Goal: Information Seeking & Learning: Find specific fact

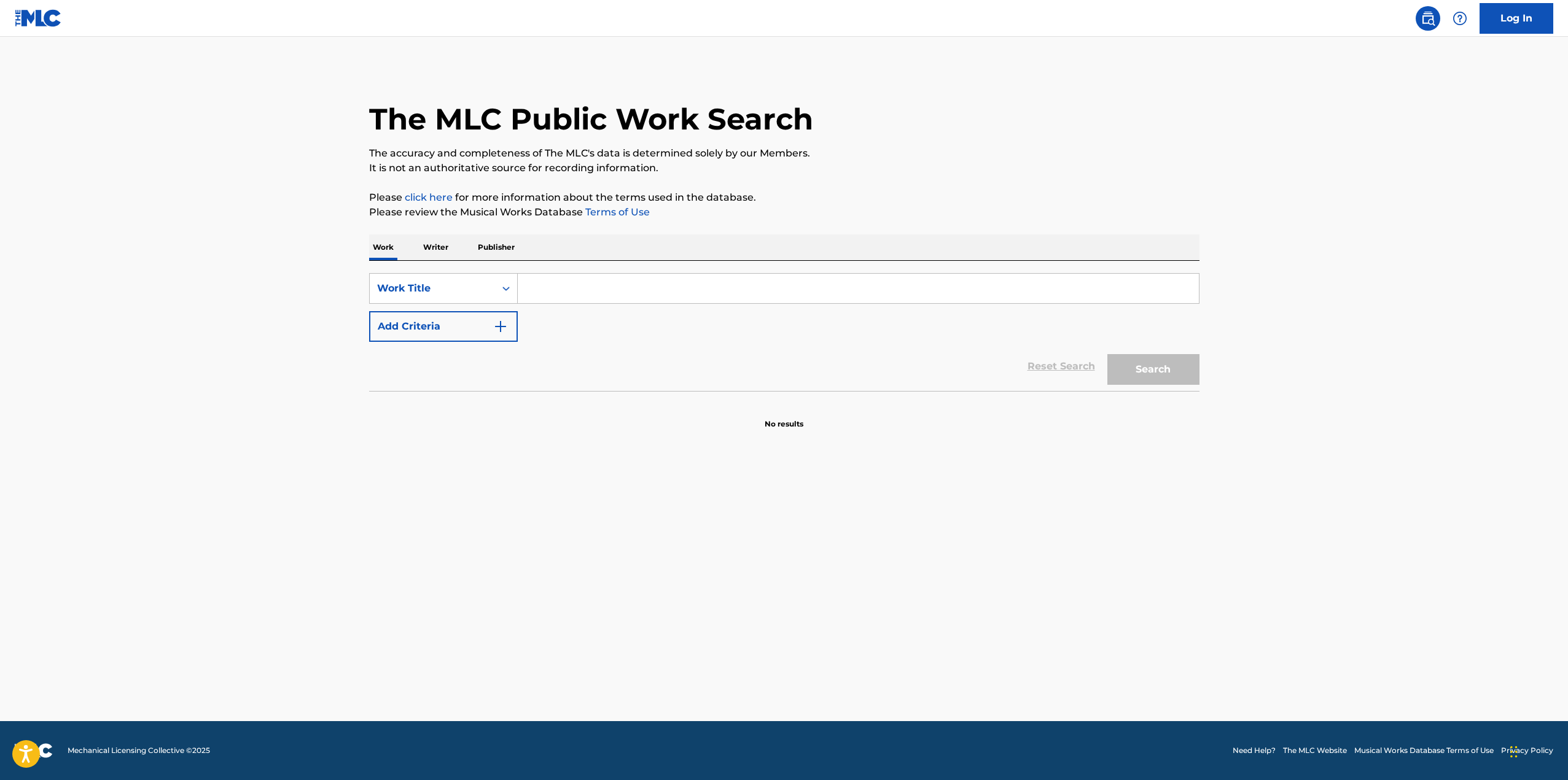
click at [635, 283] on input "Search Form" at bounding box center [859, 289] width 681 height 30
type input "k"
click at [440, 246] on p "Writer" at bounding box center [435, 247] width 32 height 26
click at [573, 303] on input "Search Form" at bounding box center [859, 289] width 681 height 30
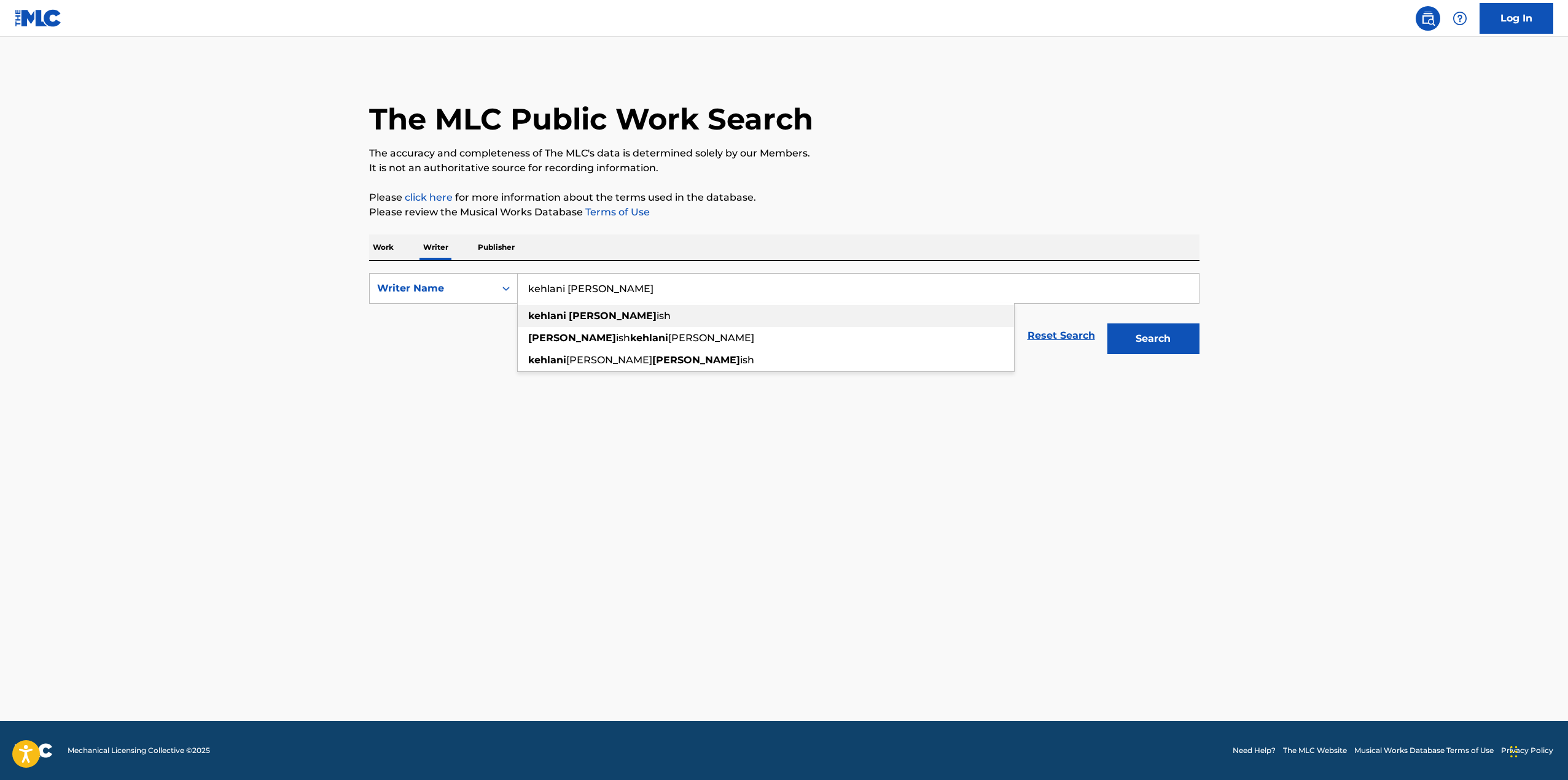
click at [572, 318] on strong "[PERSON_NAME]" at bounding box center [612, 316] width 88 height 12
type input "kehlani [PERSON_NAME]"
click at [1127, 342] on button "Search" at bounding box center [1153, 338] width 92 height 30
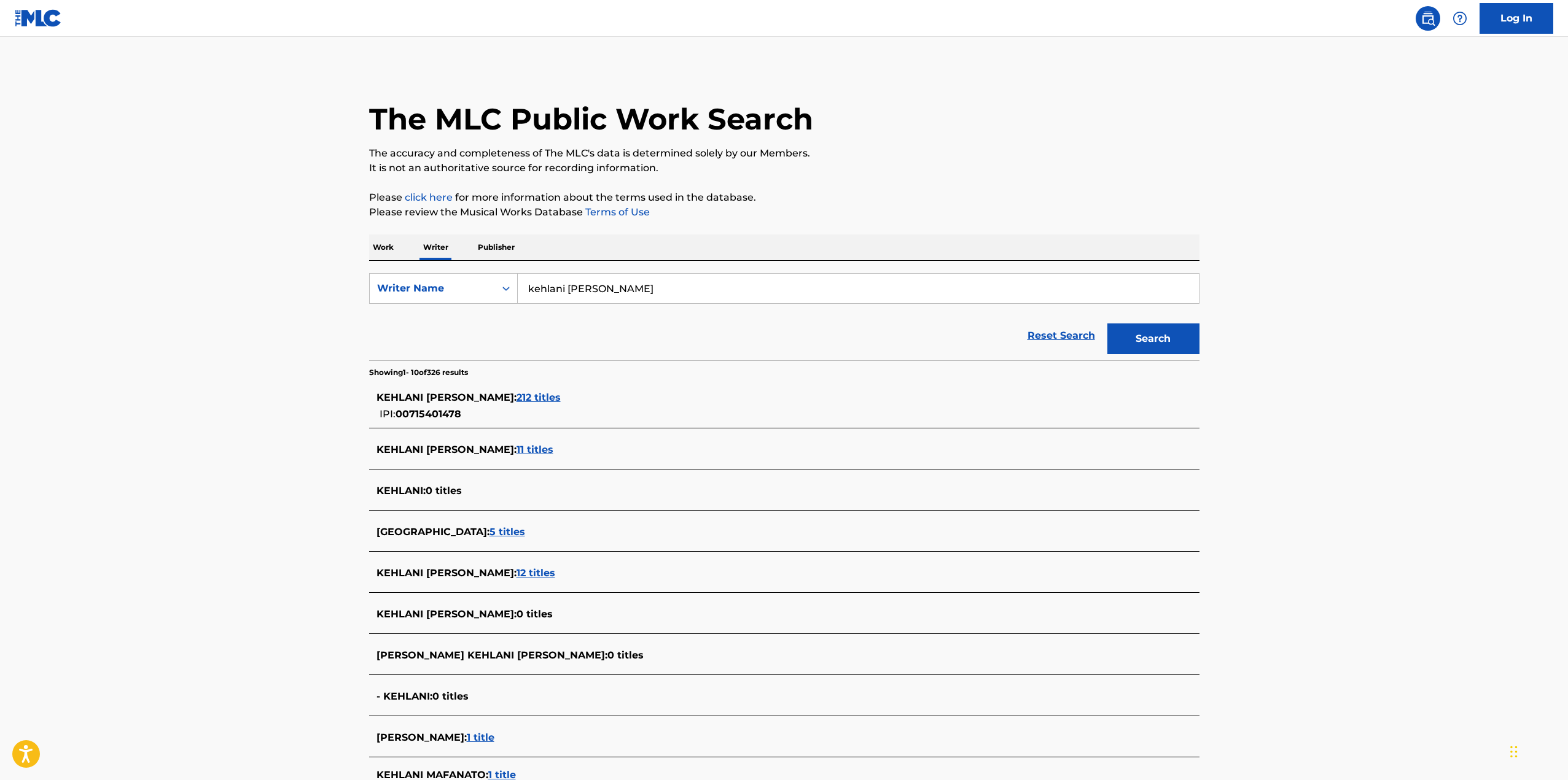
click at [549, 399] on span "212 titles" at bounding box center [538, 397] width 44 height 12
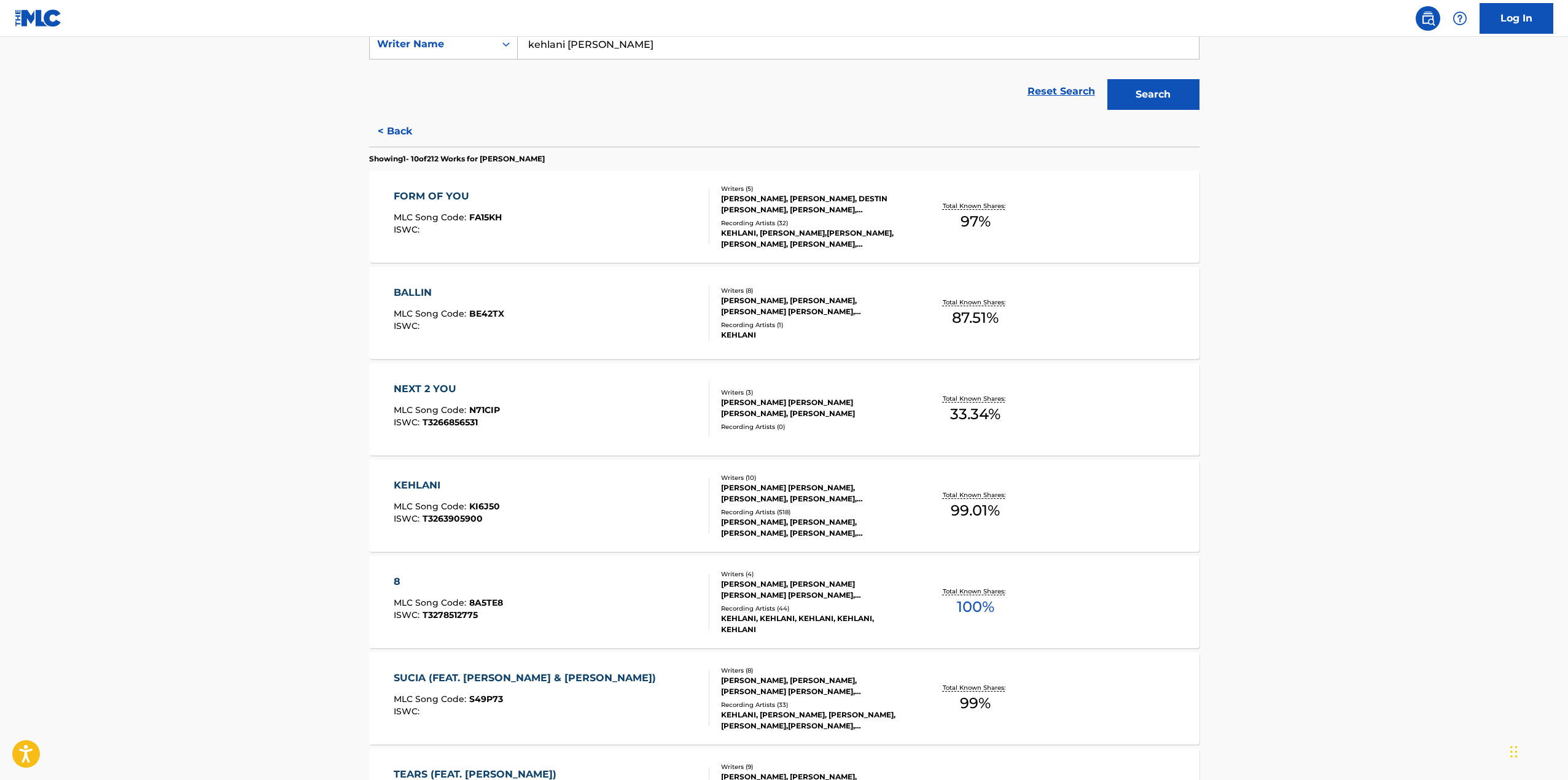
scroll to position [368, 0]
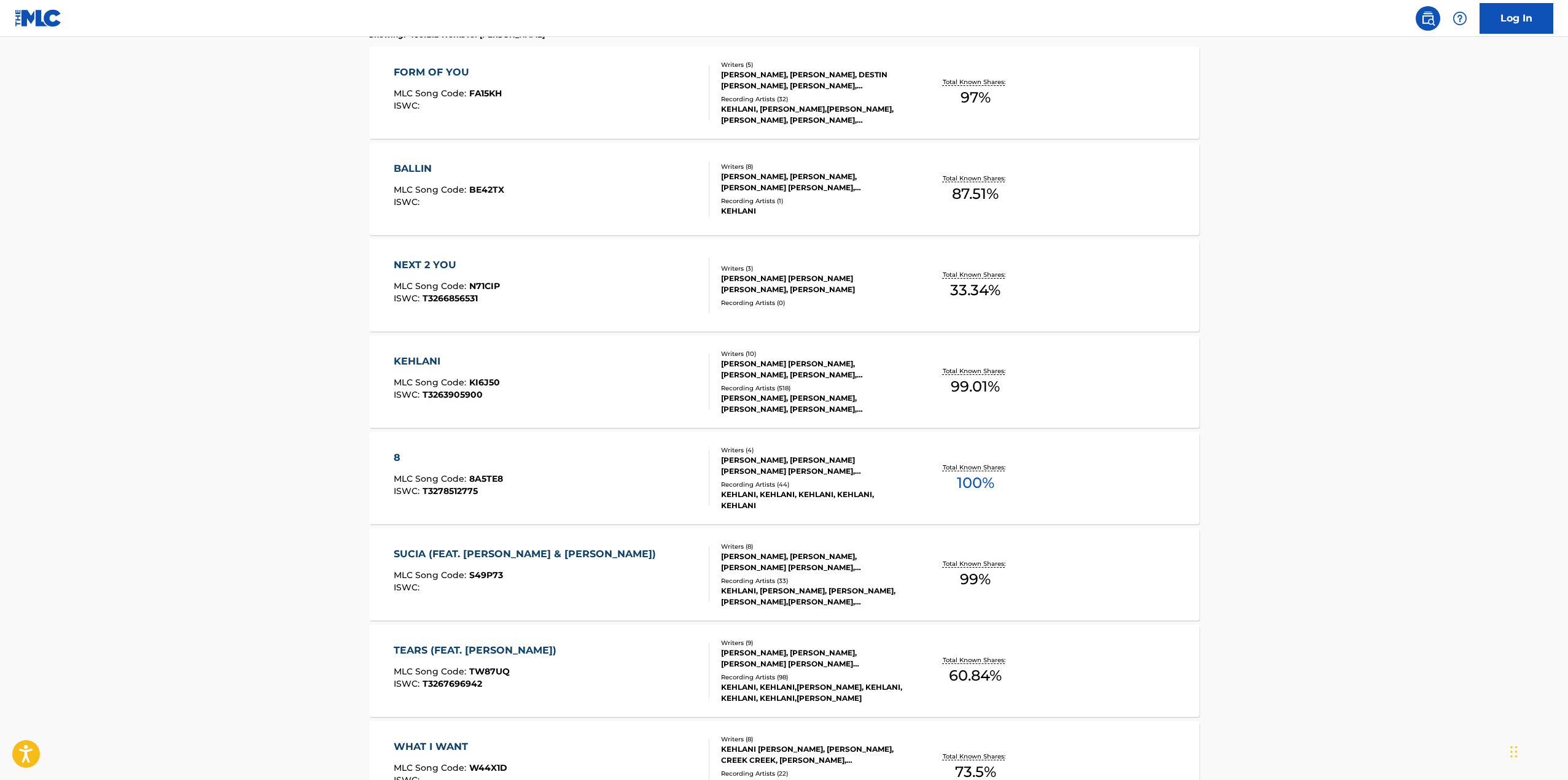
click at [430, 362] on div "KEHLANI" at bounding box center [446, 362] width 106 height 15
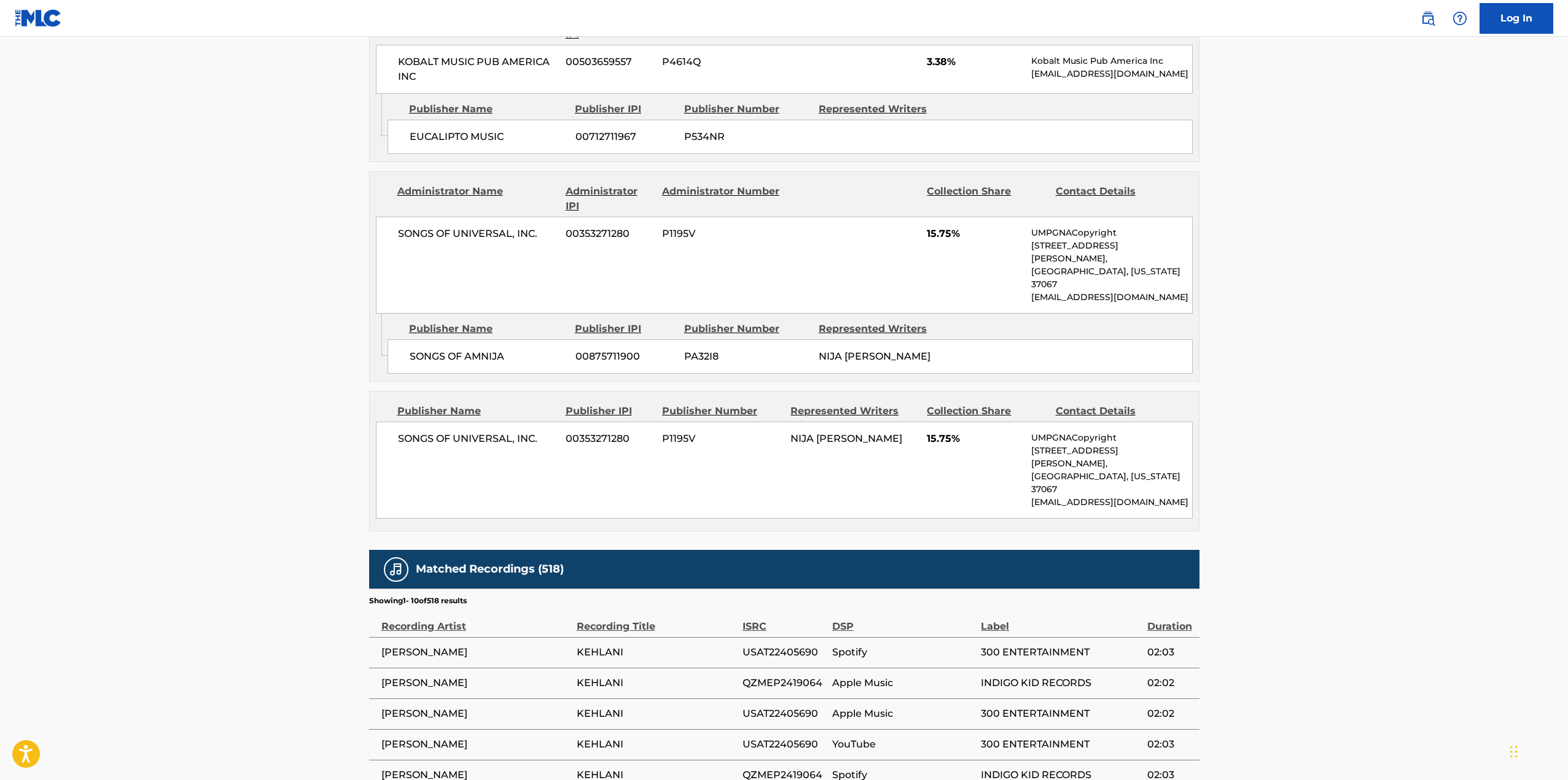
scroll to position [2640, 0]
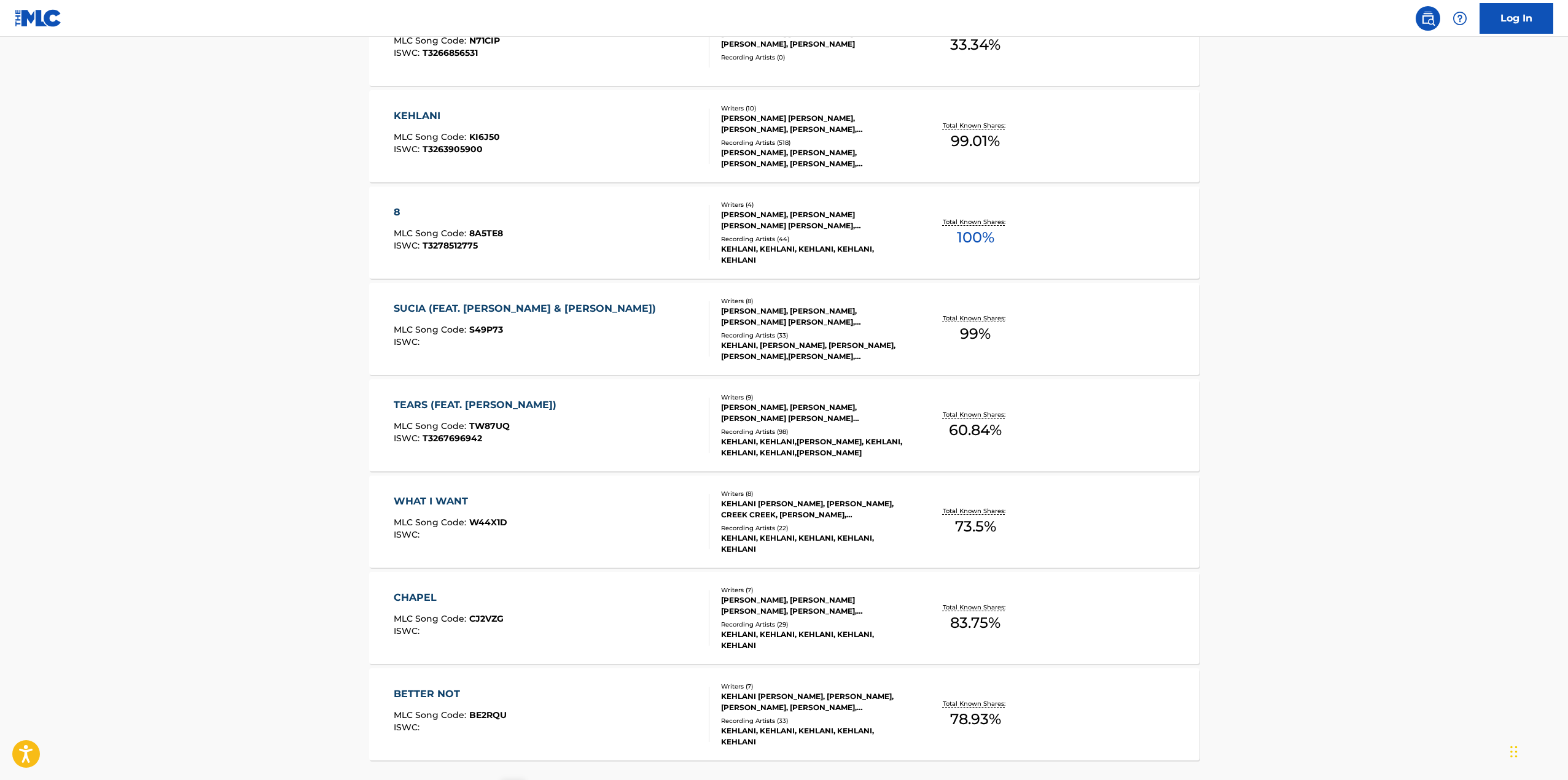
scroll to position [723, 0]
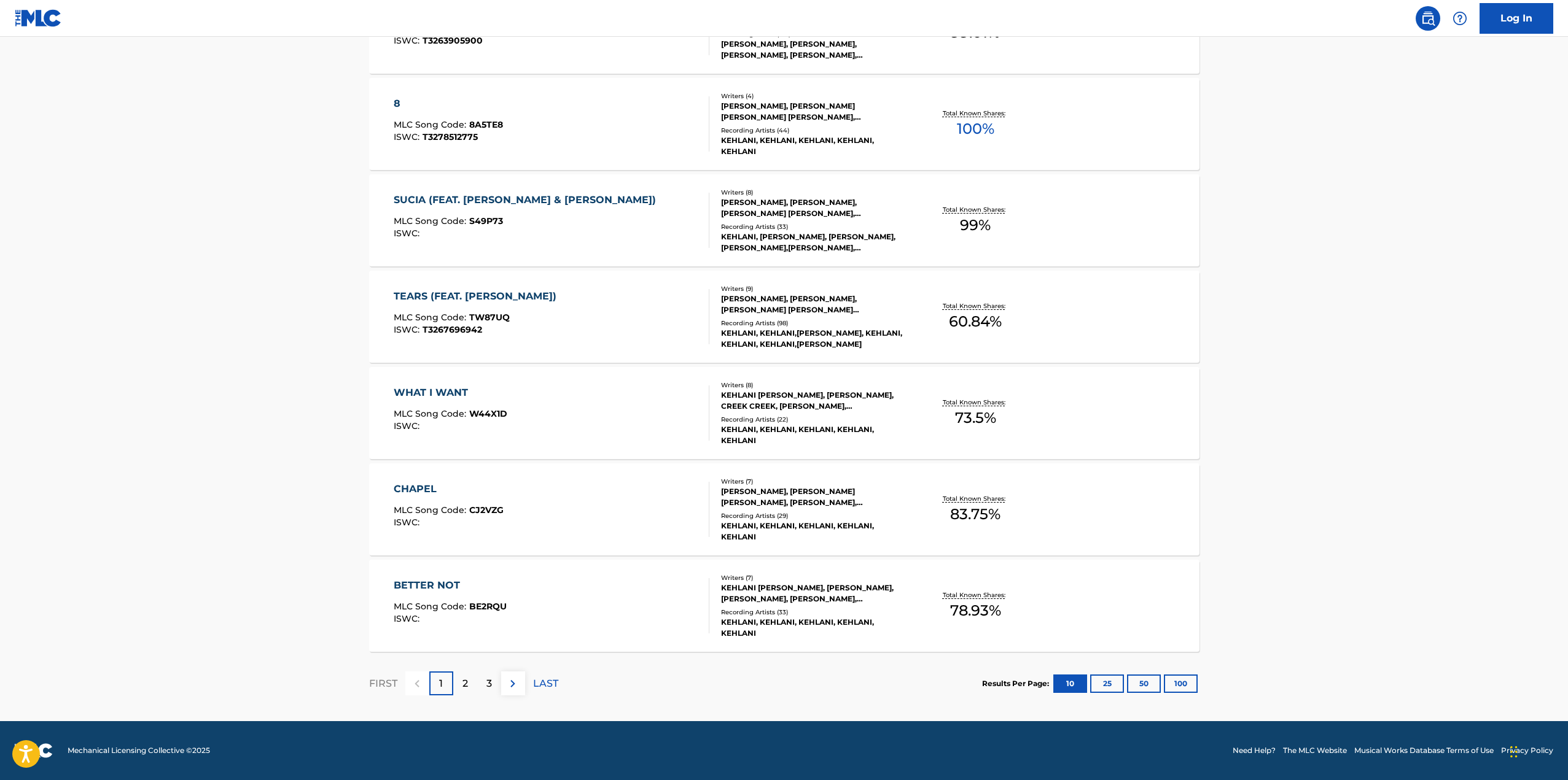
click at [463, 685] on p "2" at bounding box center [465, 684] width 6 height 15
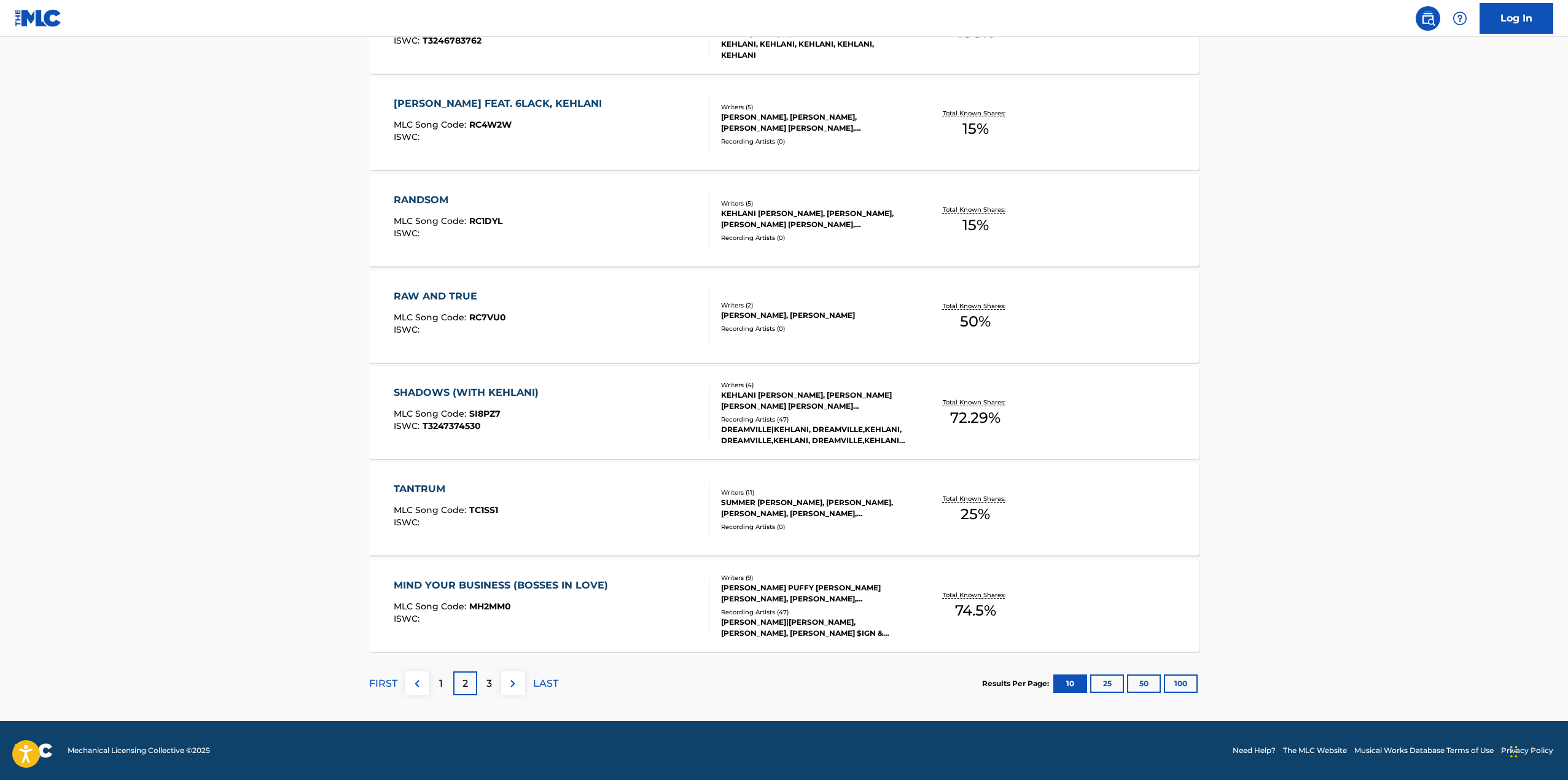
click at [492, 687] on div "3" at bounding box center [489, 684] width 24 height 24
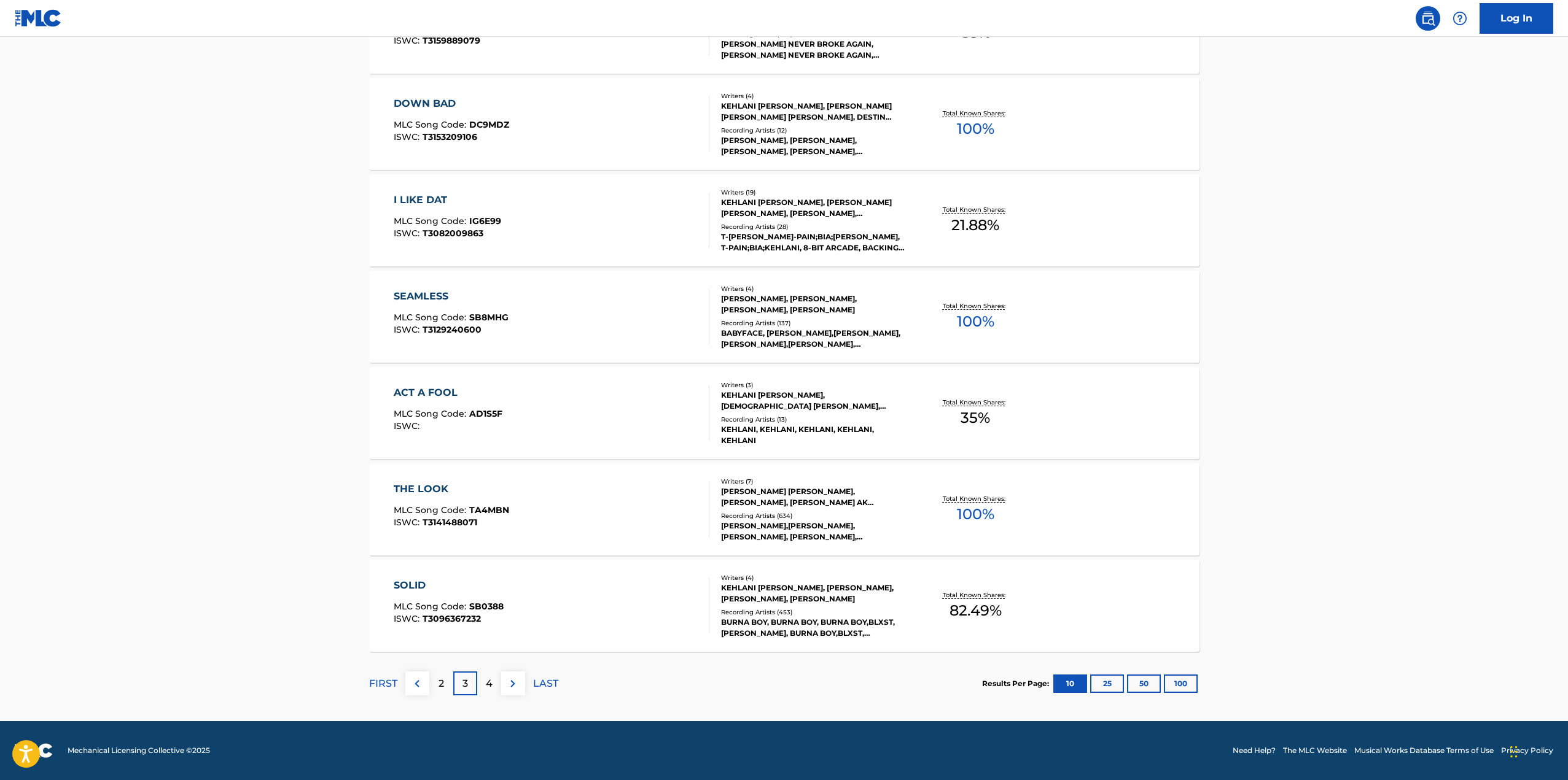
click at [486, 686] on p "4" at bounding box center [488, 684] width 6 height 15
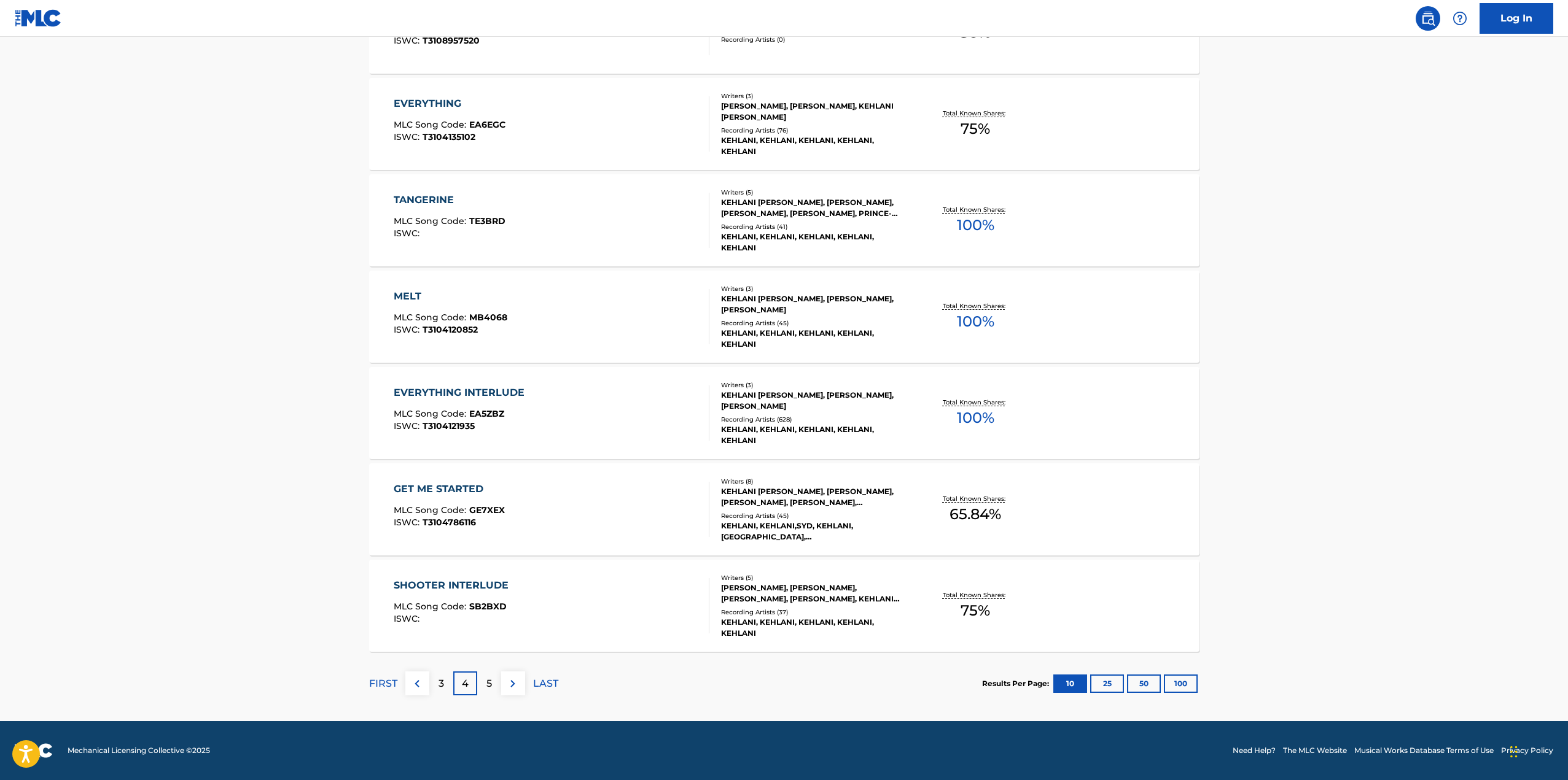
click at [493, 685] on div "5" at bounding box center [489, 684] width 24 height 24
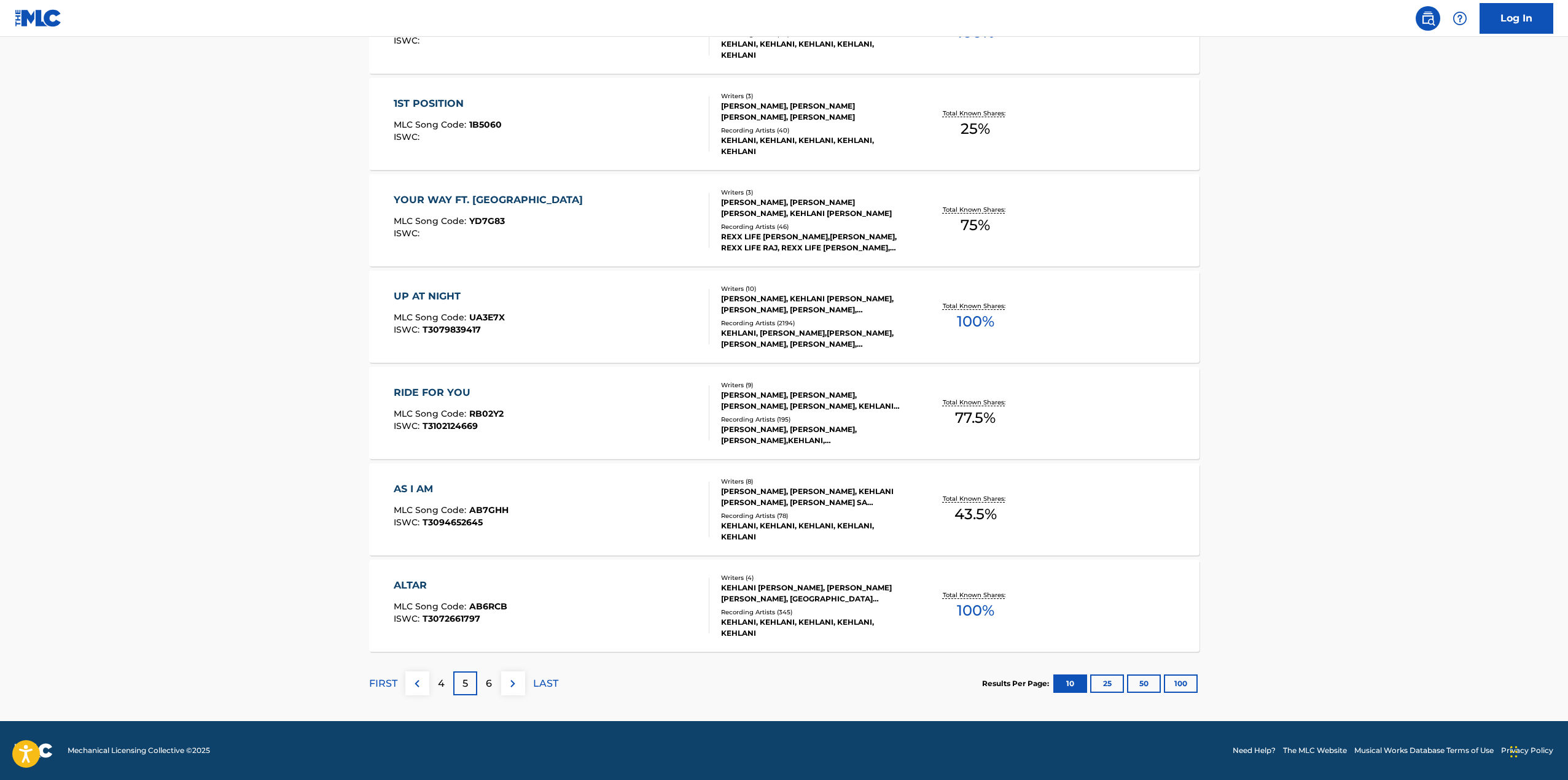
click at [487, 681] on p "6" at bounding box center [488, 684] width 6 height 15
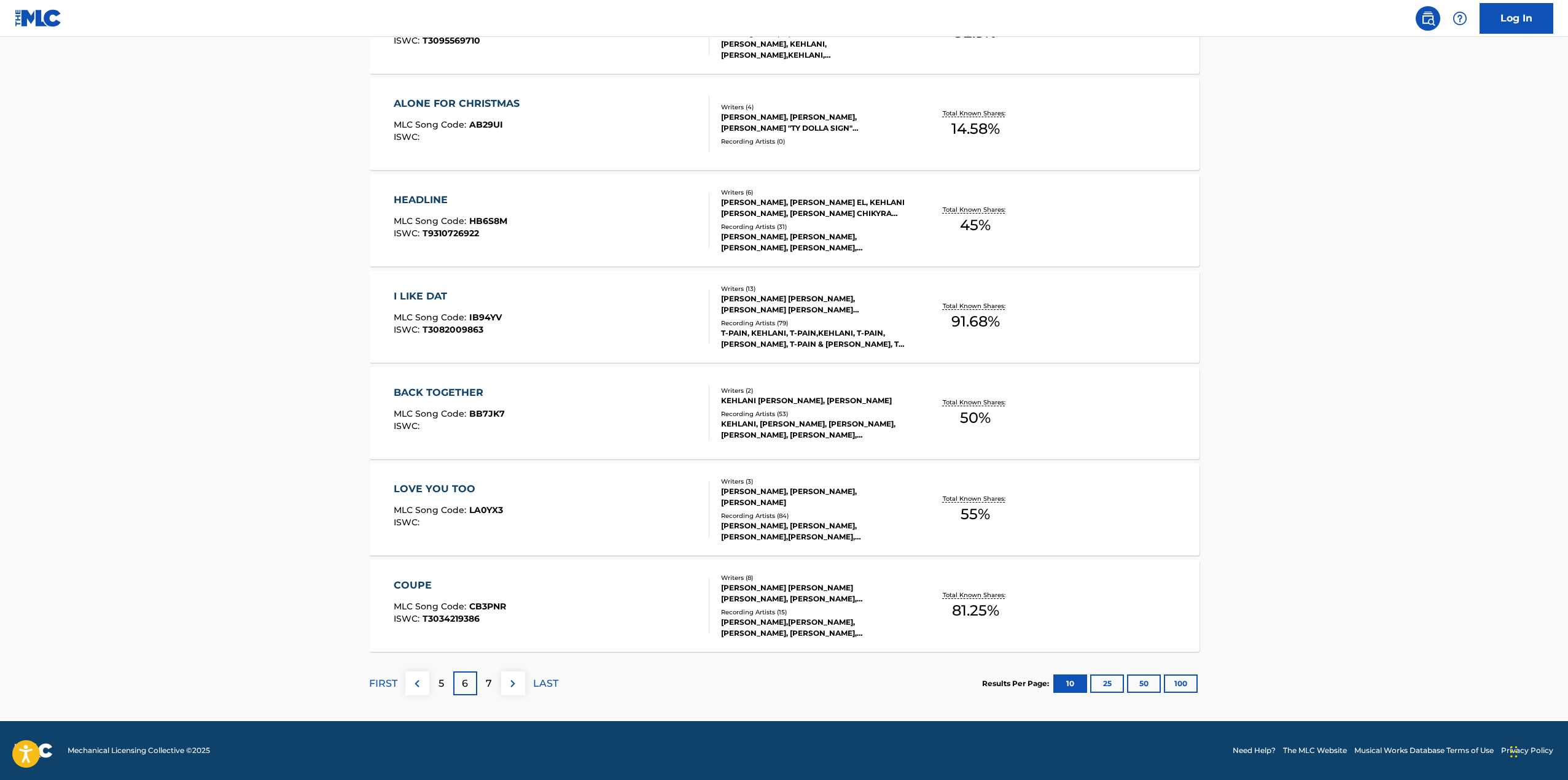
click at [488, 685] on p "7" at bounding box center [488, 684] width 6 height 15
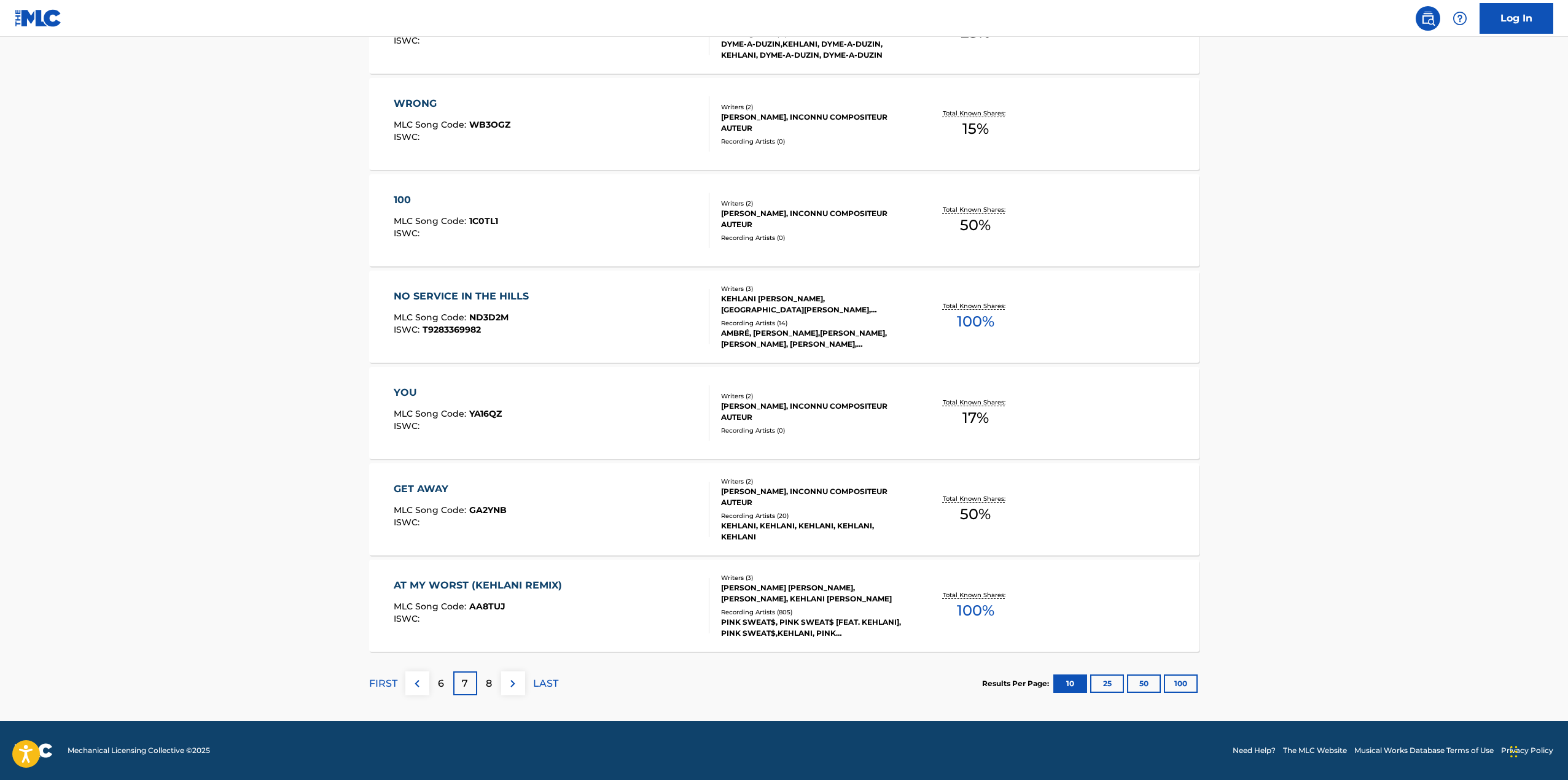
click at [492, 690] on p "8" at bounding box center [488, 684] width 6 height 15
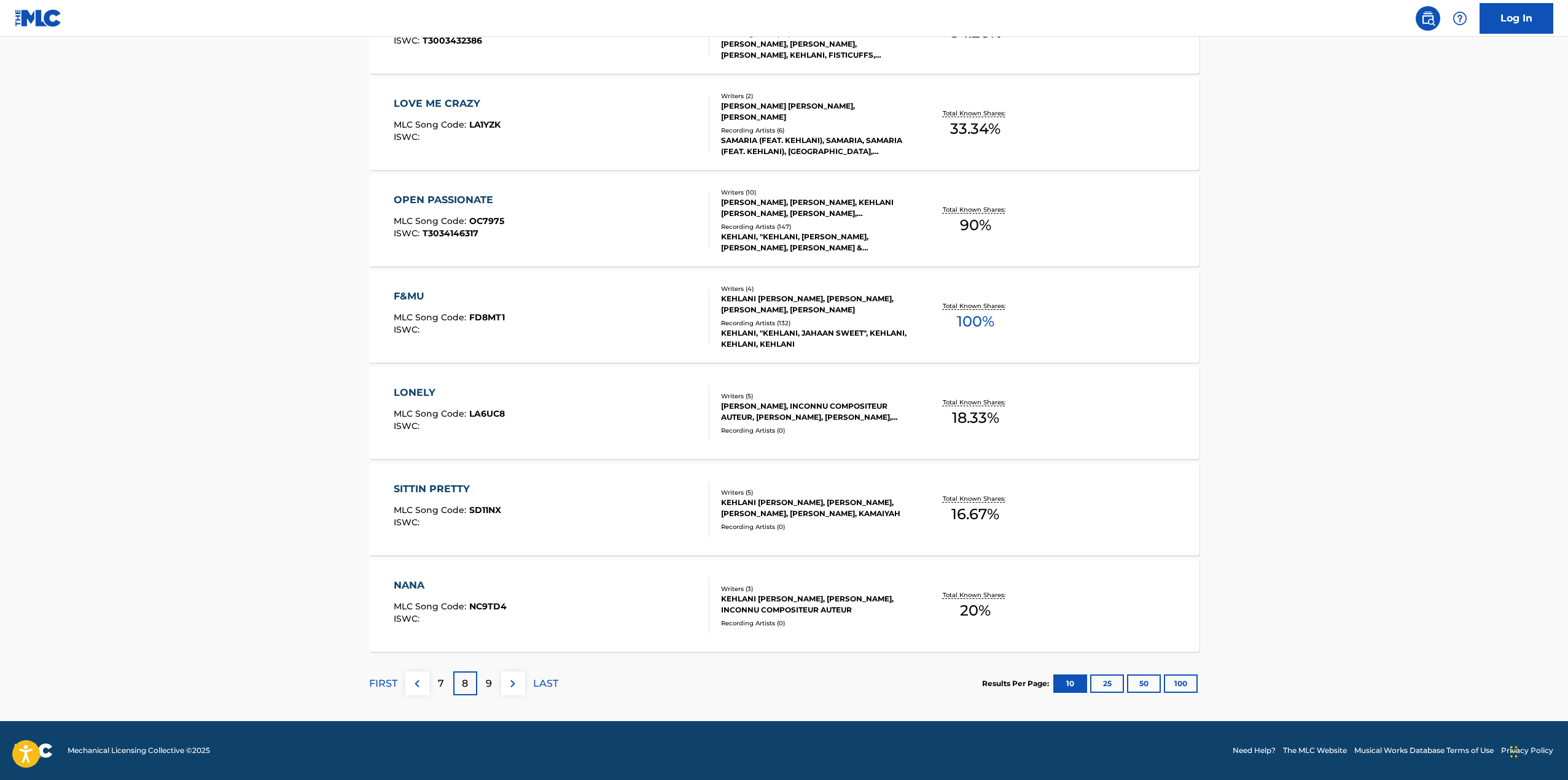
click at [488, 687] on p "9" at bounding box center [488, 684] width 6 height 15
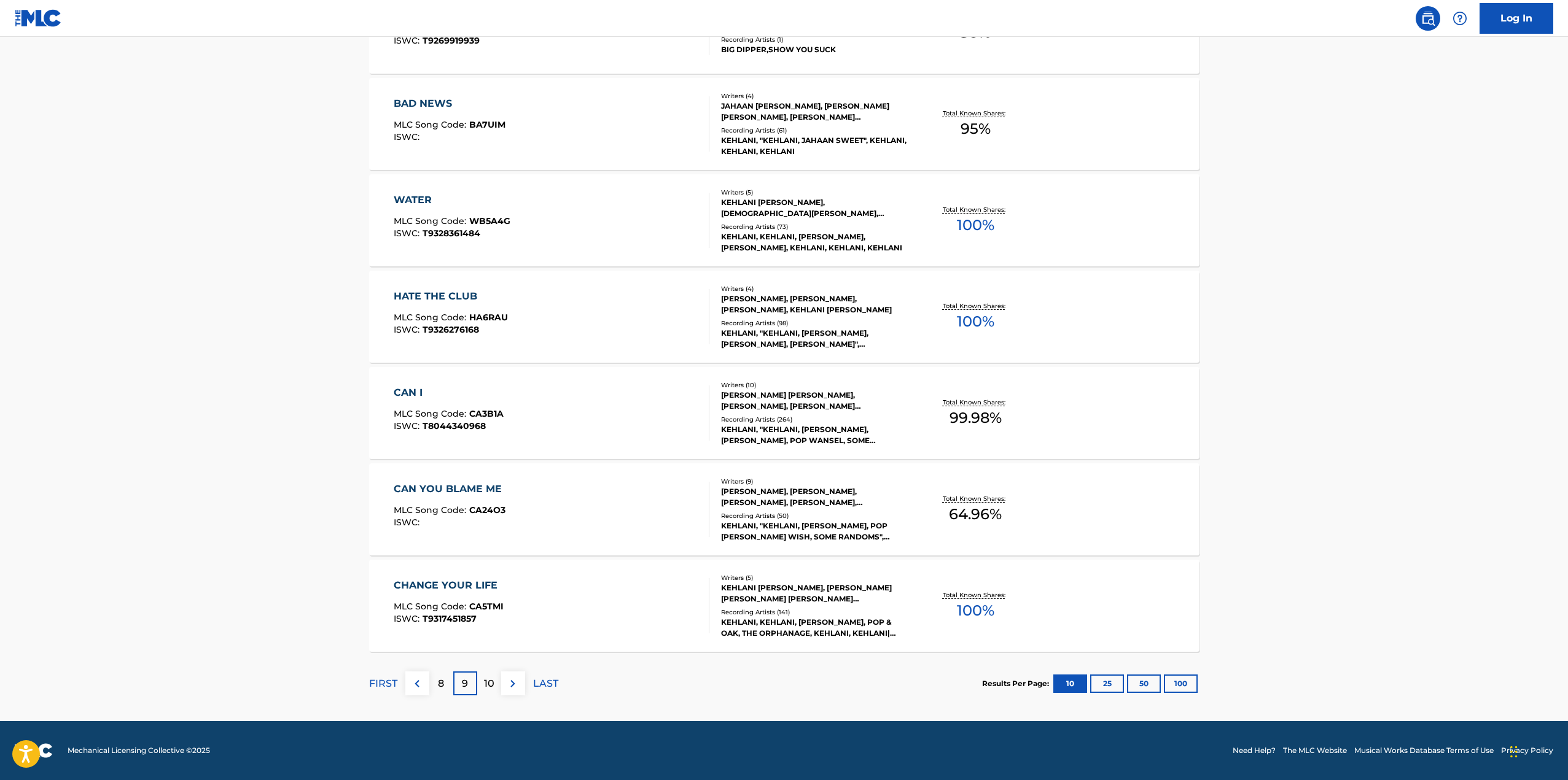
click at [494, 689] on p "10" at bounding box center [488, 684] width 10 height 15
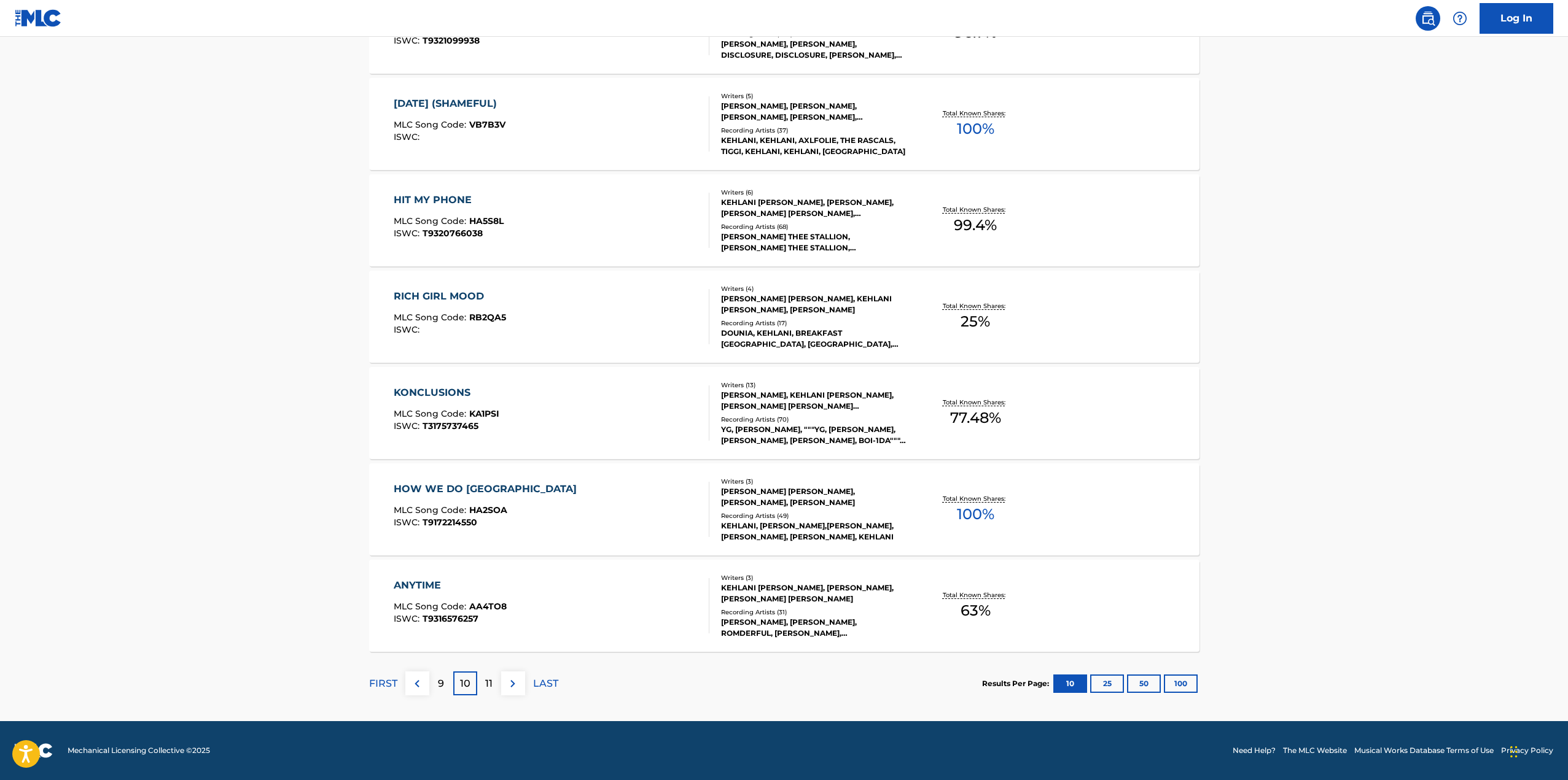
click at [488, 686] on p "11" at bounding box center [488, 684] width 7 height 15
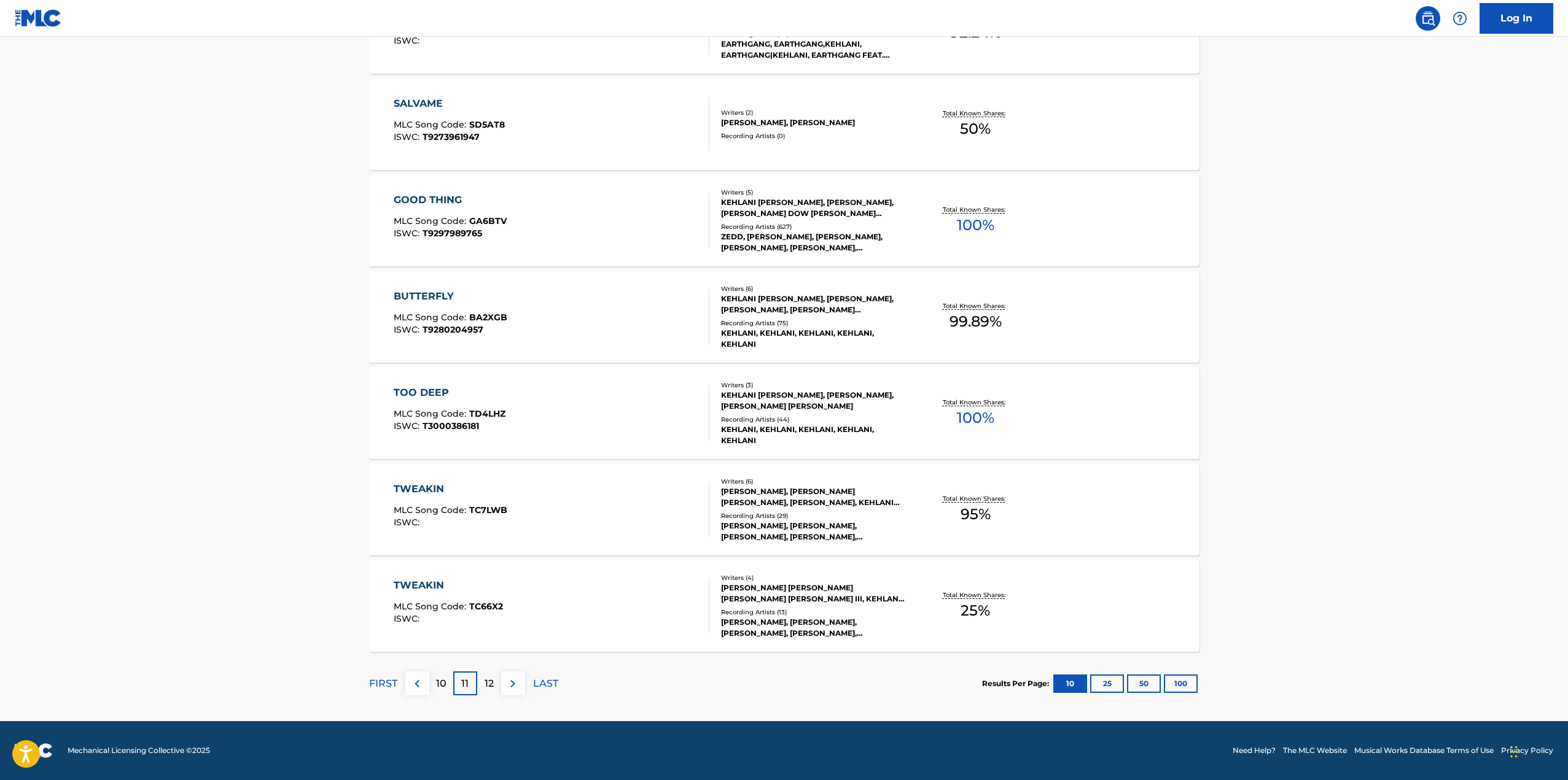
click at [494, 689] on div "12" at bounding box center [489, 684] width 24 height 24
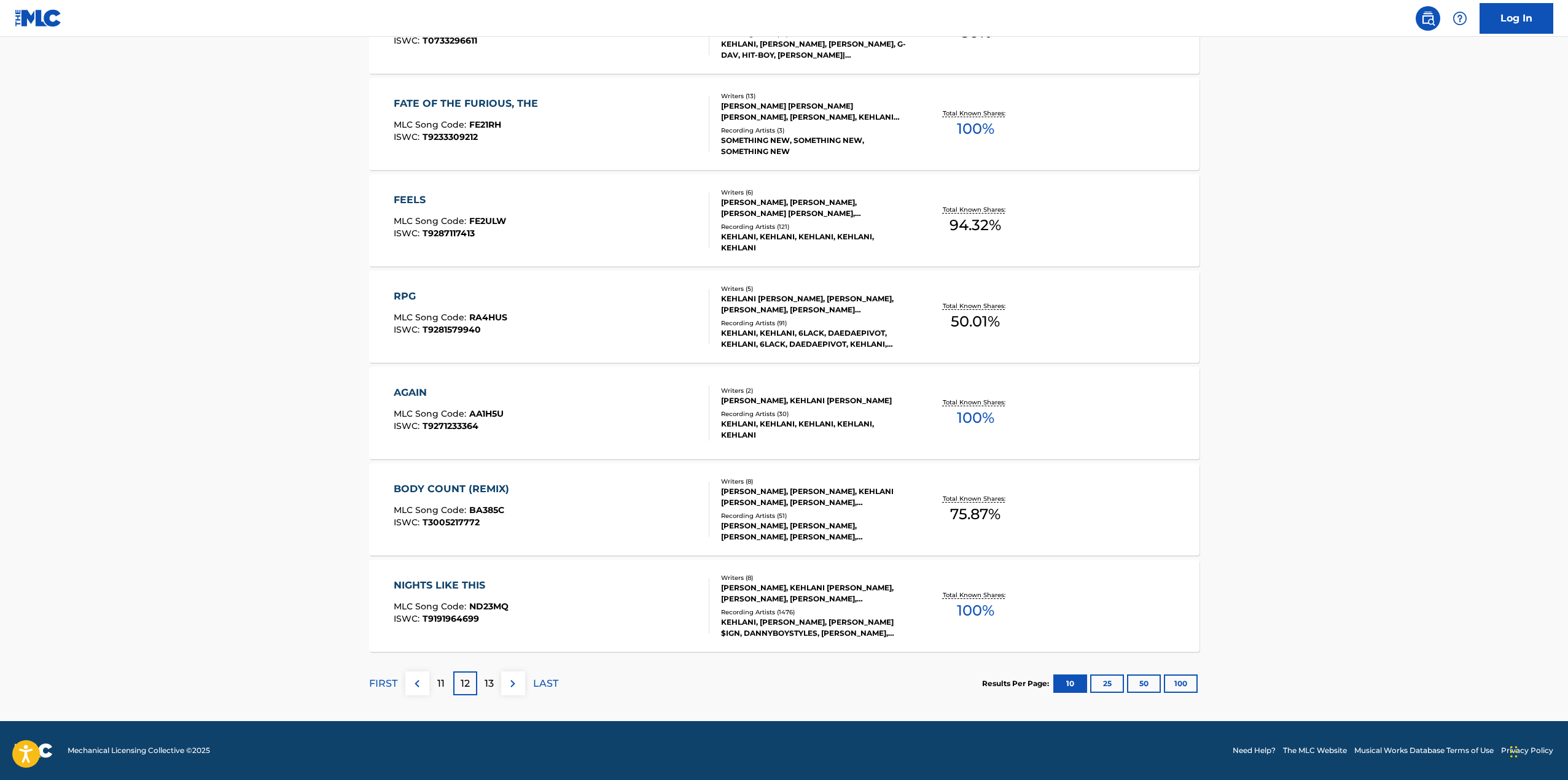
click at [494, 685] on div "13" at bounding box center [489, 684] width 24 height 24
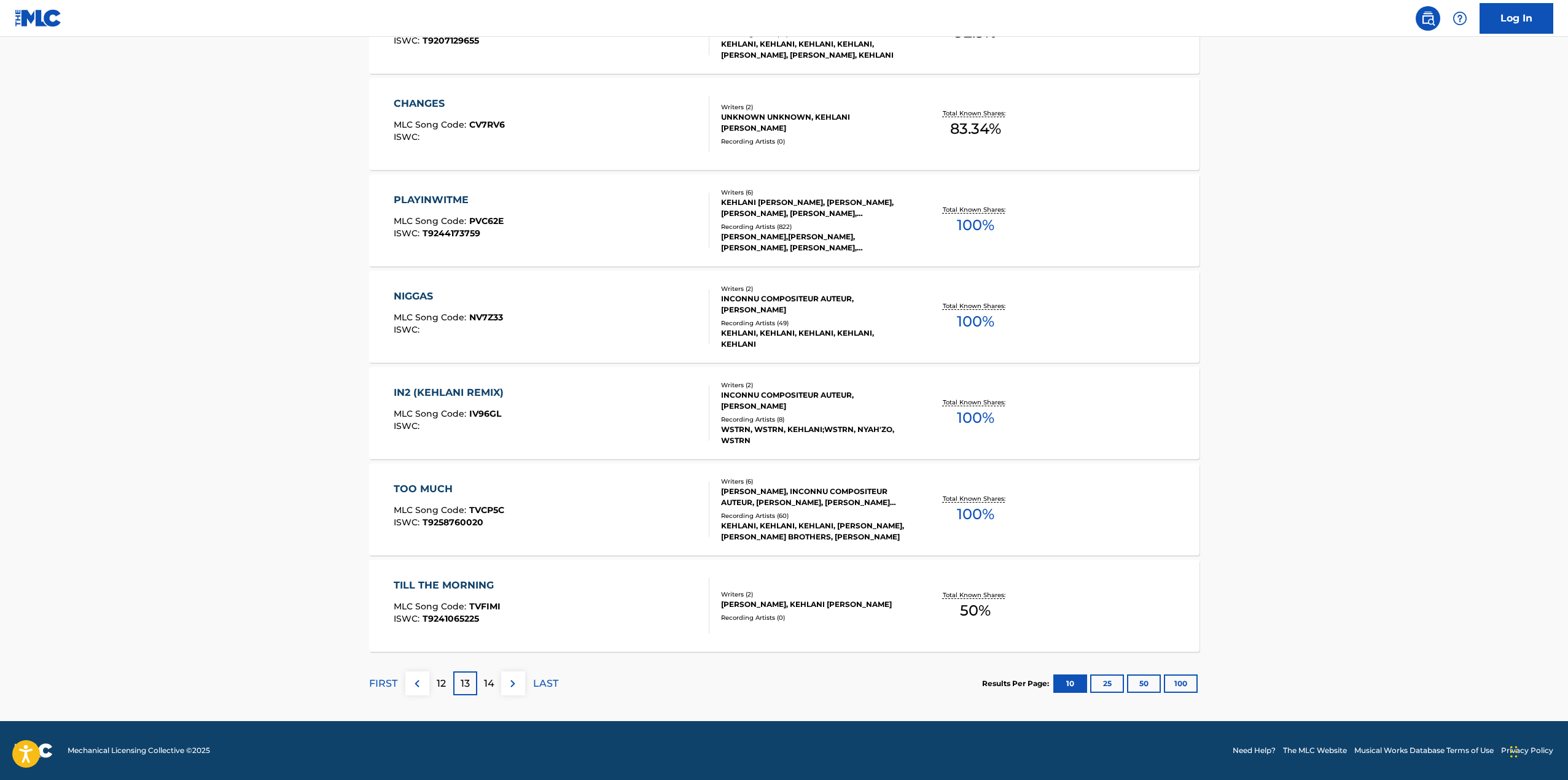
click at [494, 680] on div "14" at bounding box center [489, 684] width 24 height 24
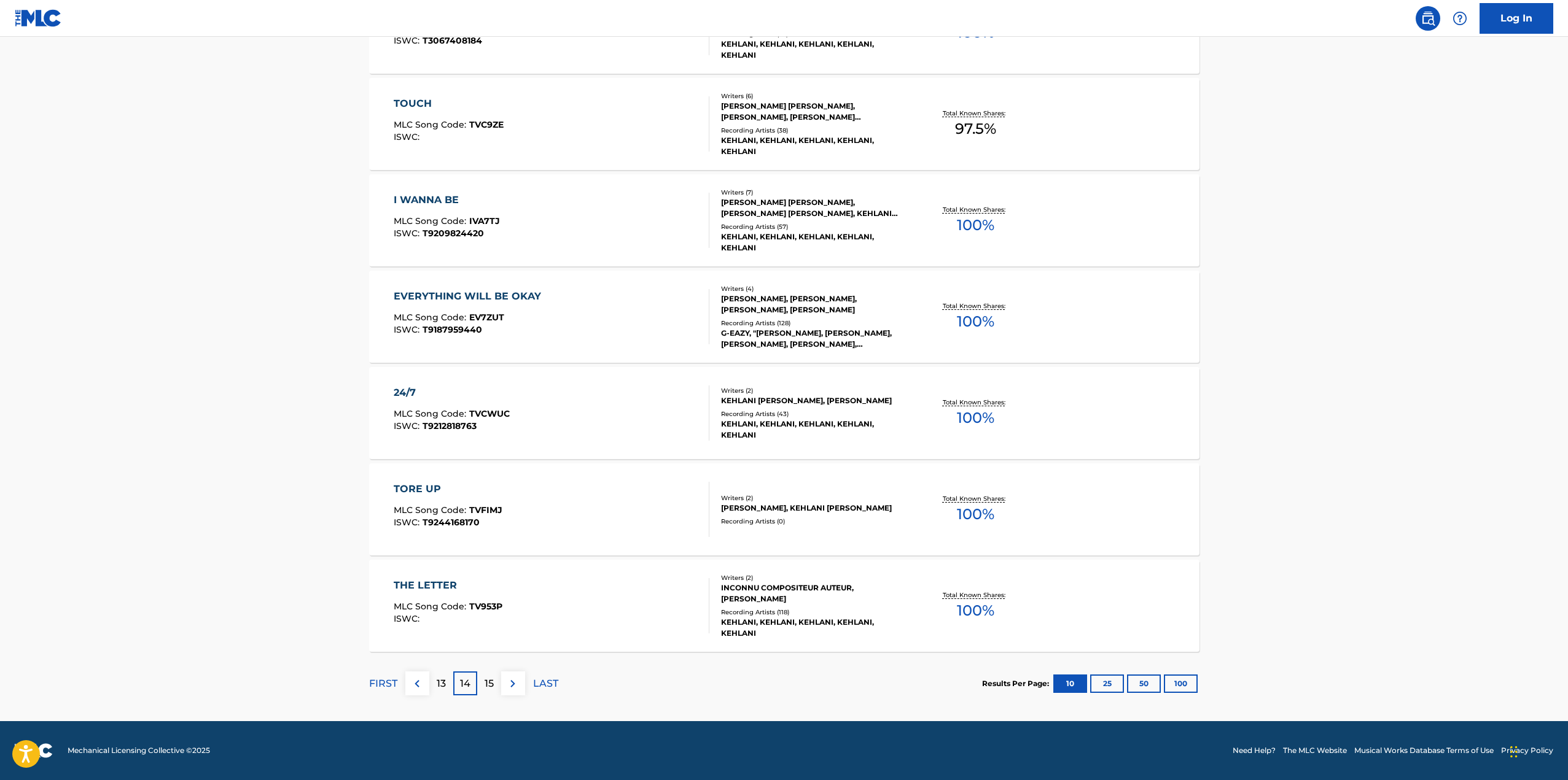
click at [490, 679] on p "15" at bounding box center [489, 684] width 9 height 15
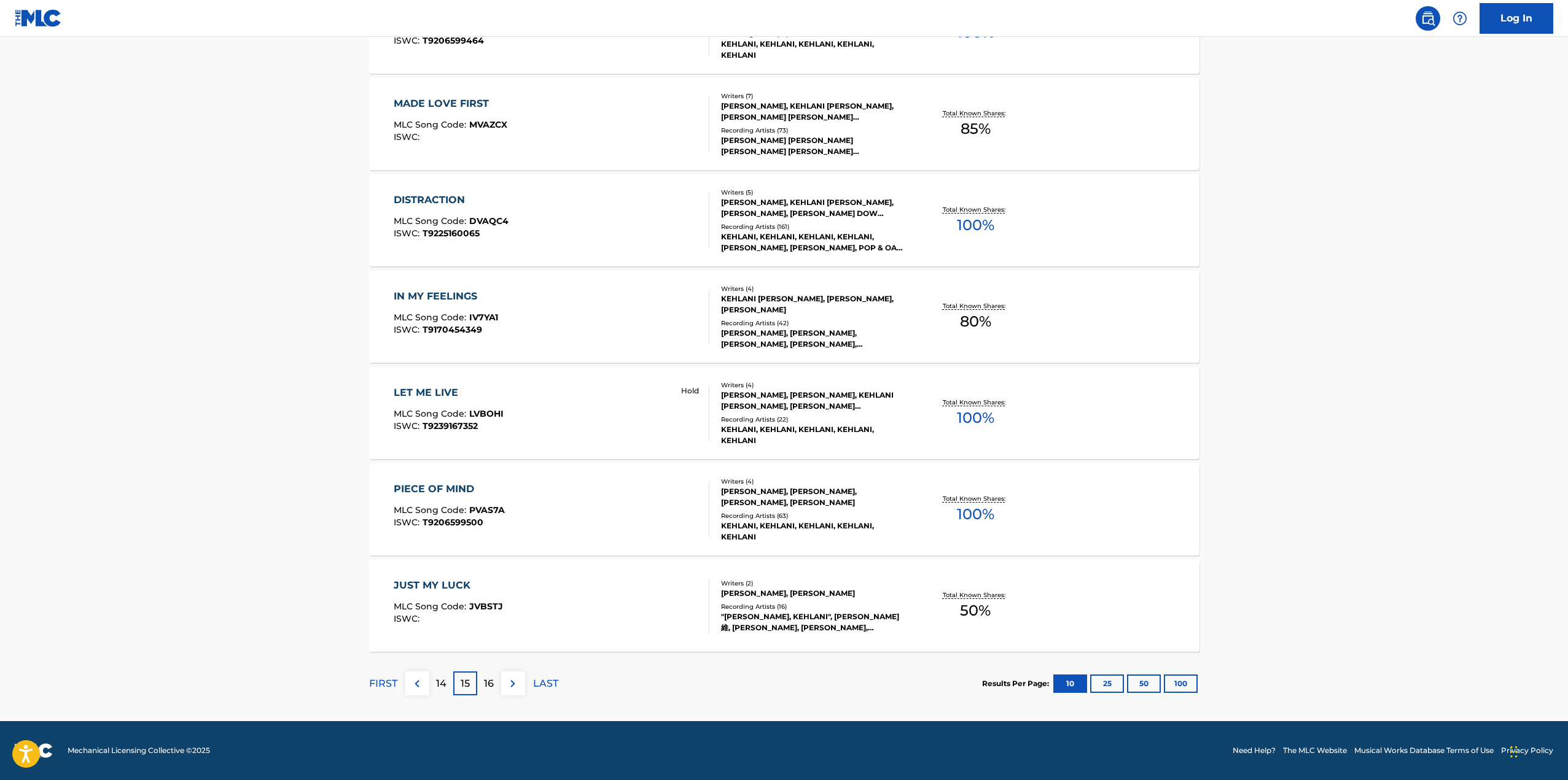
click at [492, 678] on p "16" at bounding box center [488, 684] width 10 height 15
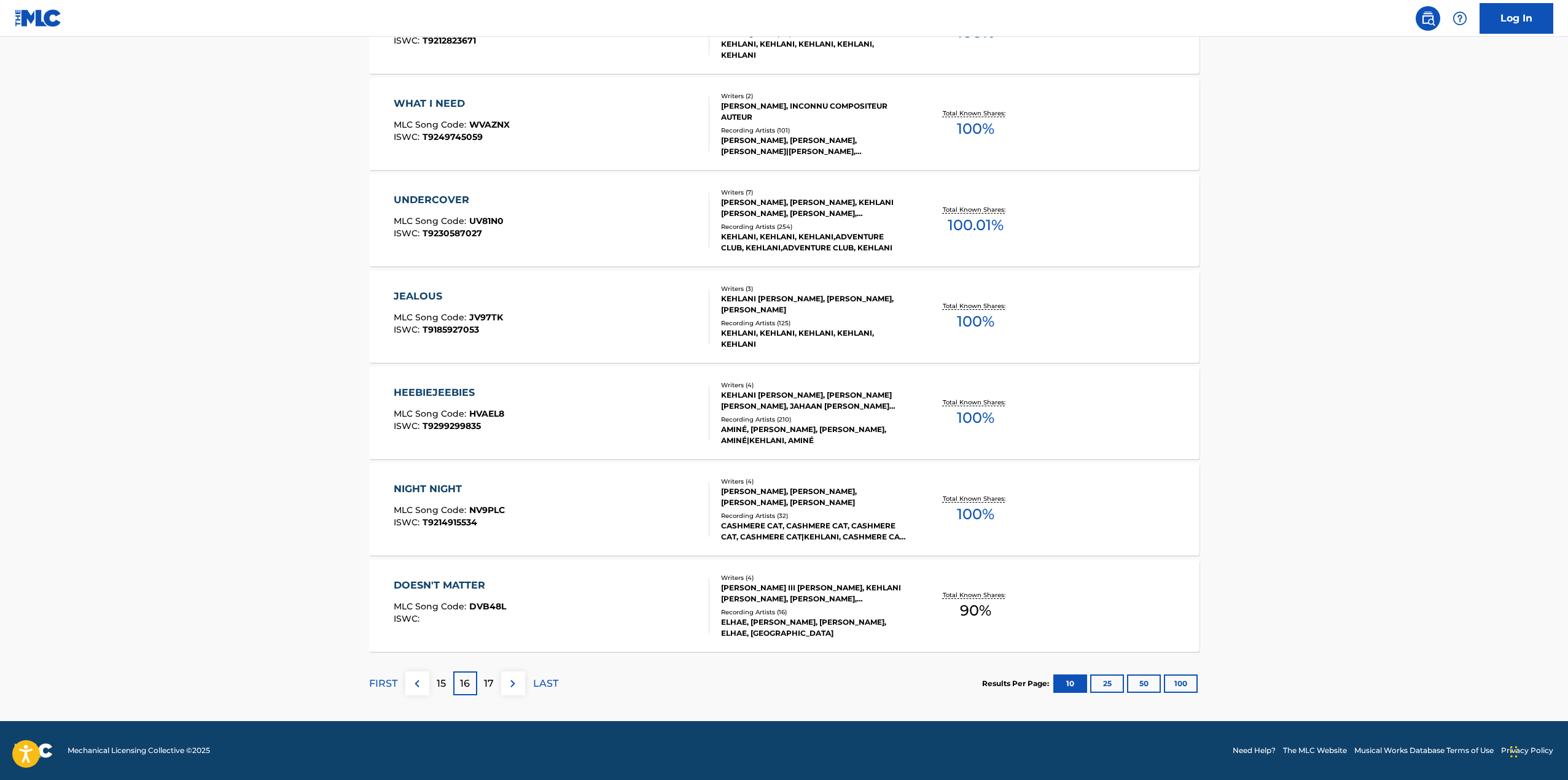
click at [487, 678] on p "17" at bounding box center [488, 684] width 10 height 15
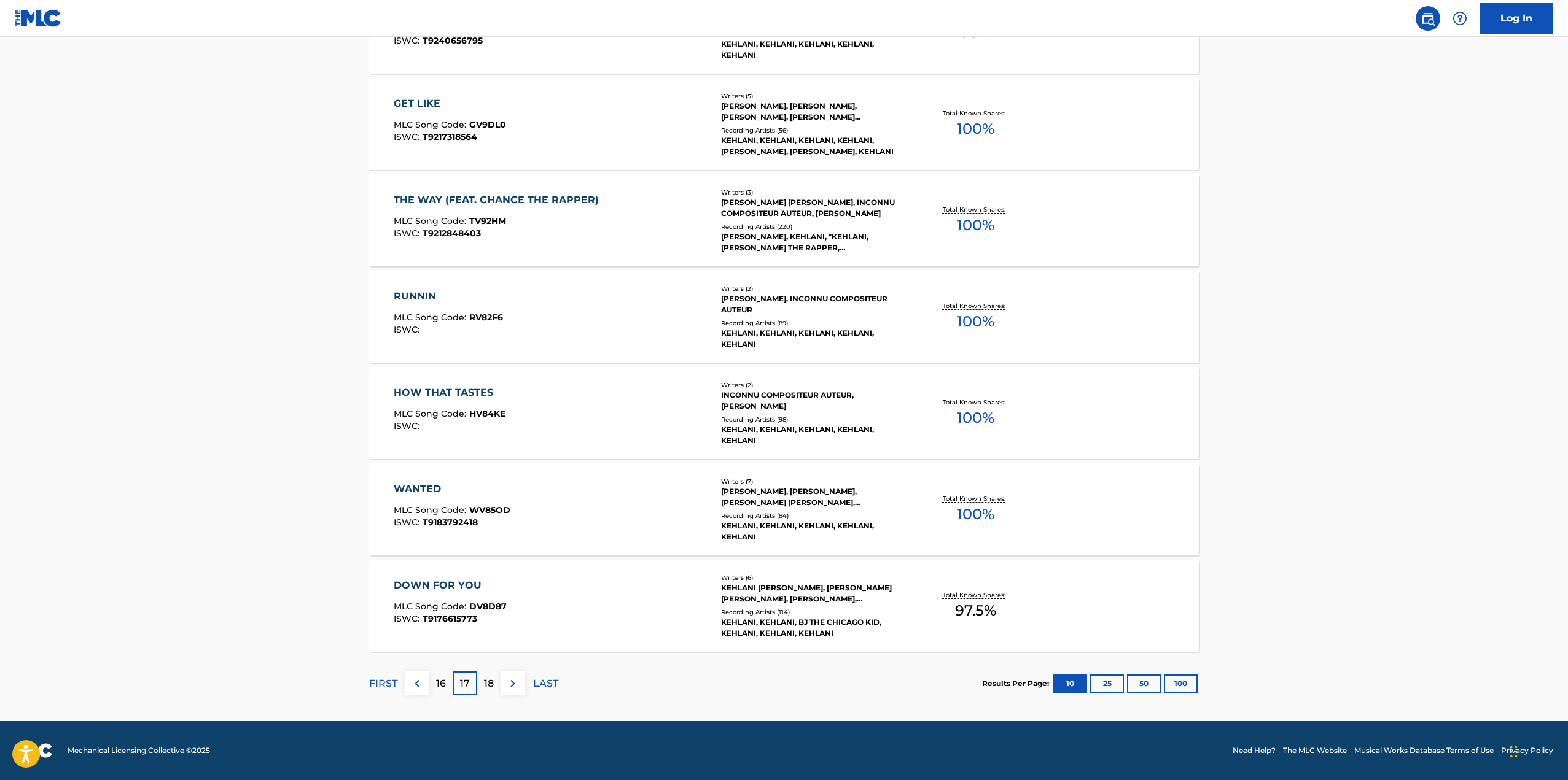
click at [492, 686] on p "18" at bounding box center [488, 684] width 10 height 15
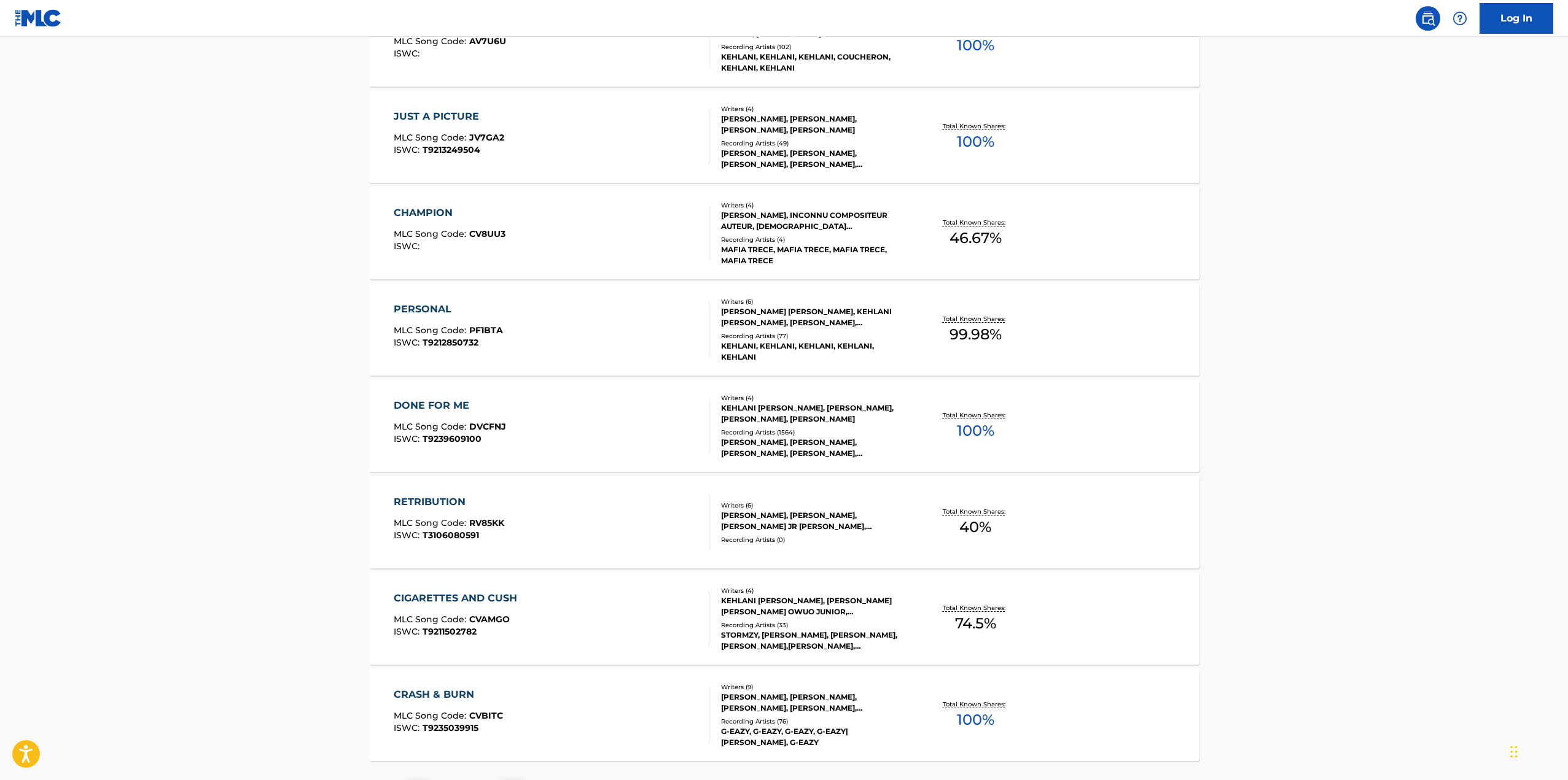
scroll to position [676, 0]
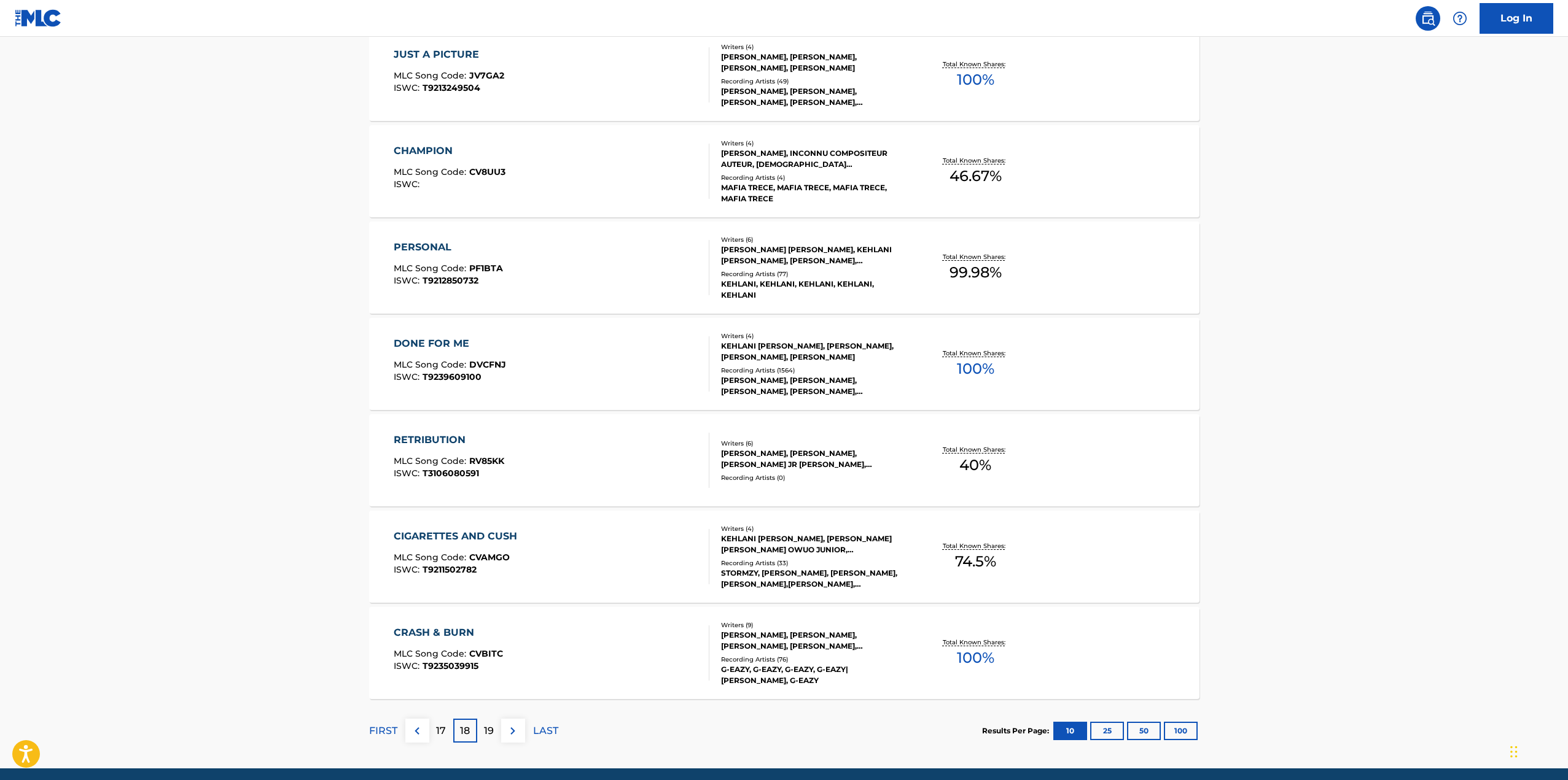
click at [491, 726] on p "19" at bounding box center [488, 731] width 10 height 15
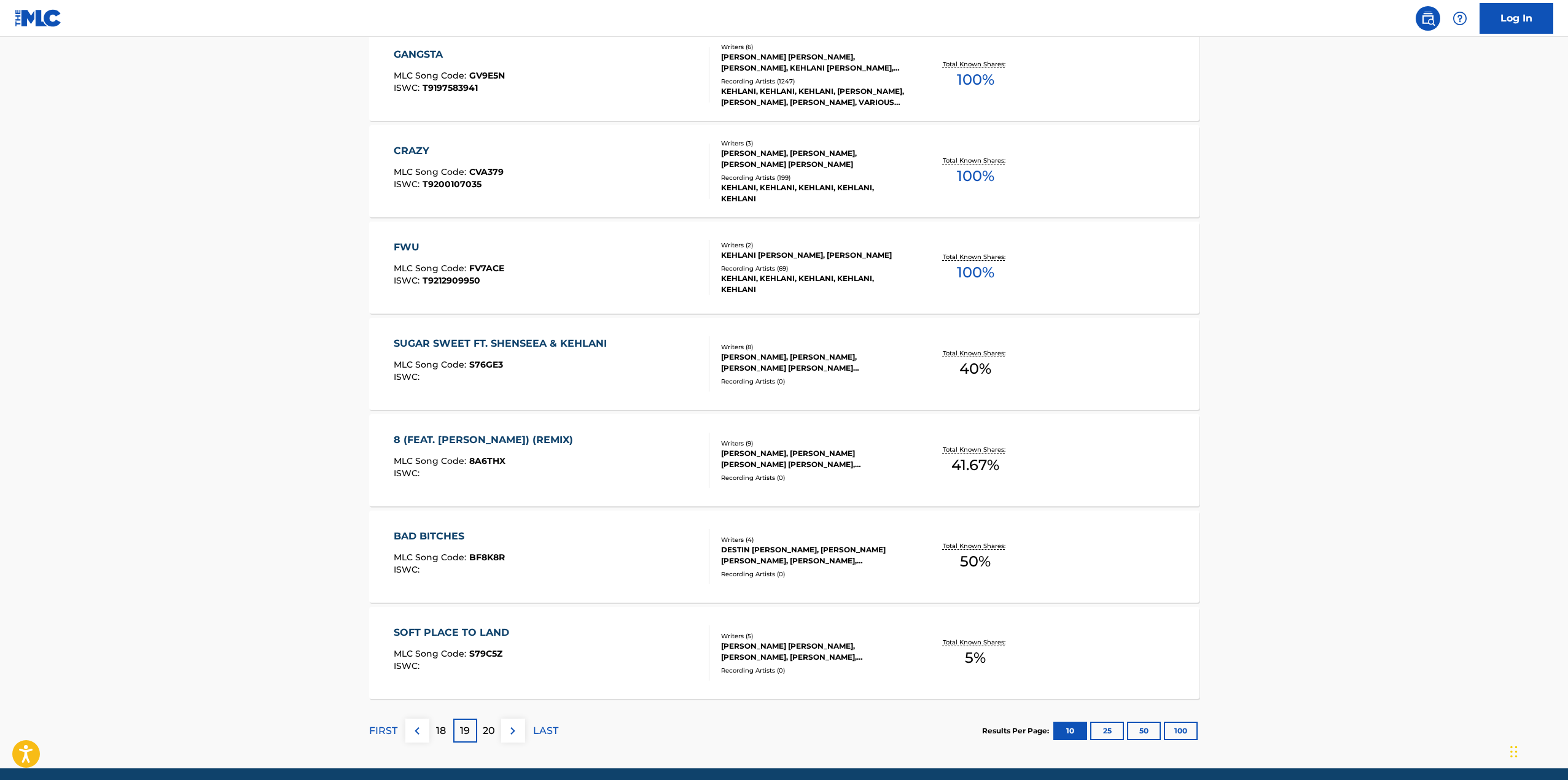
click at [497, 725] on div "20" at bounding box center [489, 731] width 24 height 24
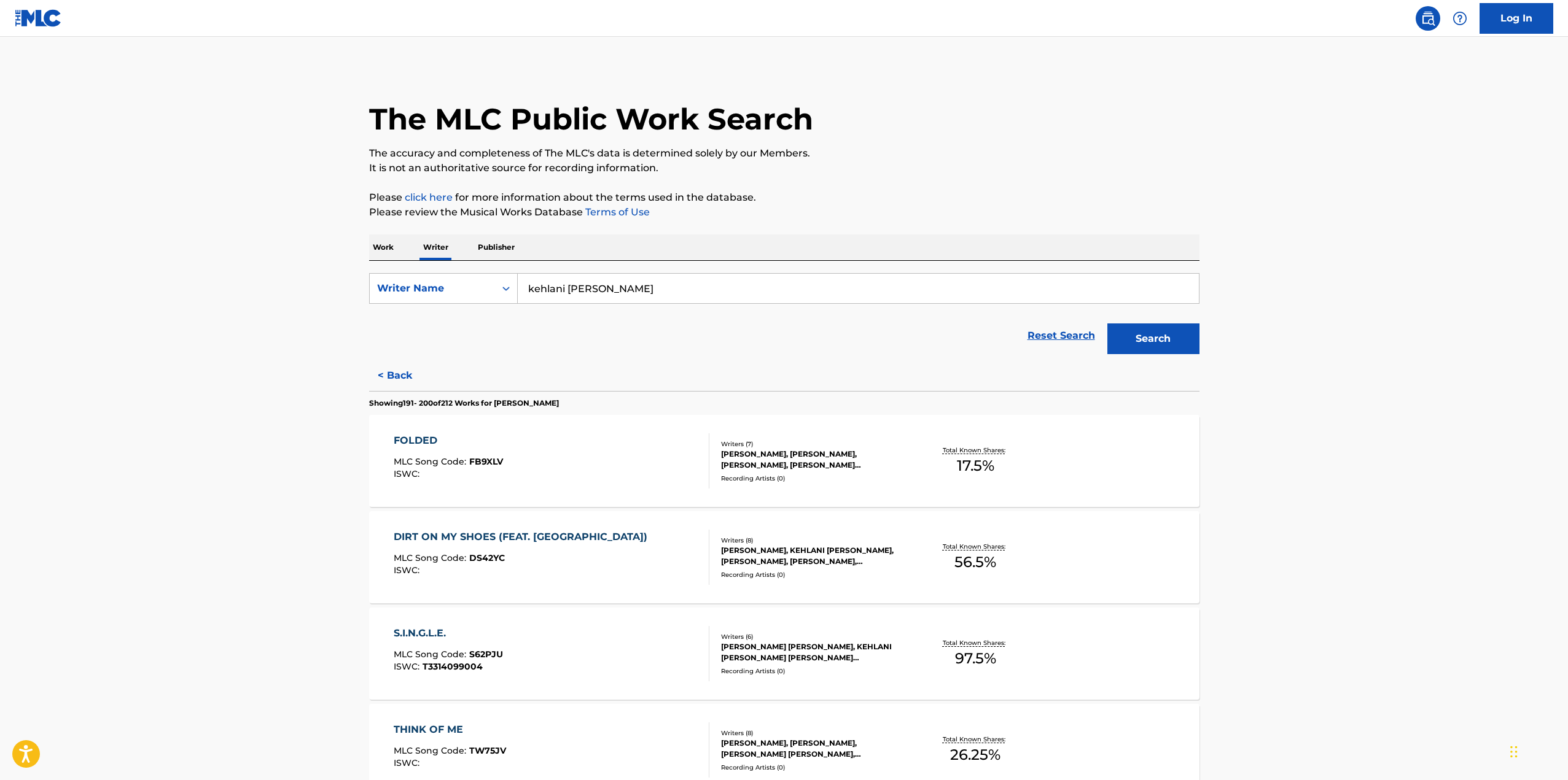
click at [416, 437] on div "FOLDED" at bounding box center [448, 441] width 109 height 15
